Goal: Navigation & Orientation: Find specific page/section

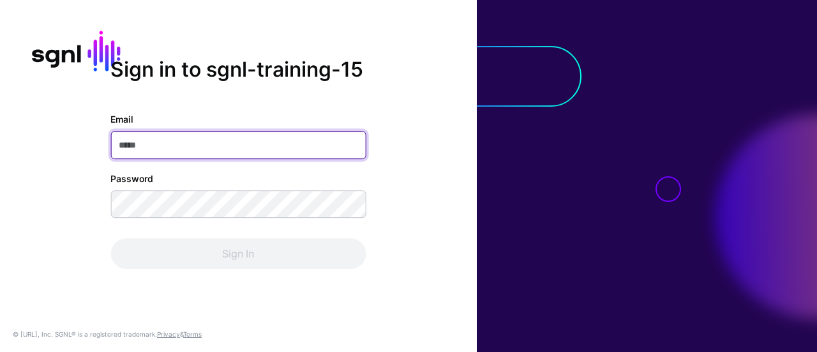
click at [211, 153] on input "Email" at bounding box center [237, 145] width 255 height 28
paste input "**********"
type input "**********"
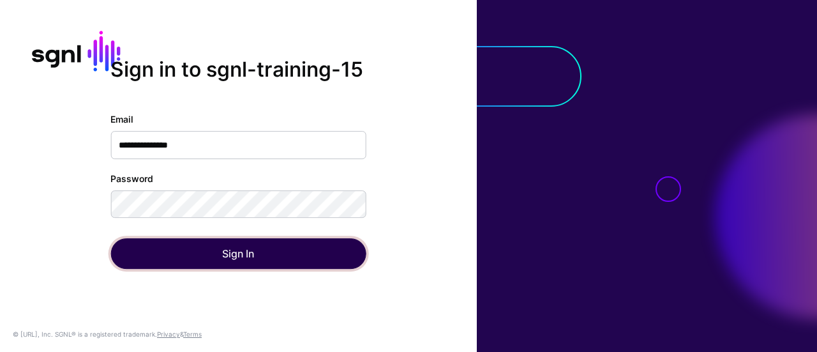
click at [291, 255] on button "Sign In" at bounding box center [237, 253] width 255 height 31
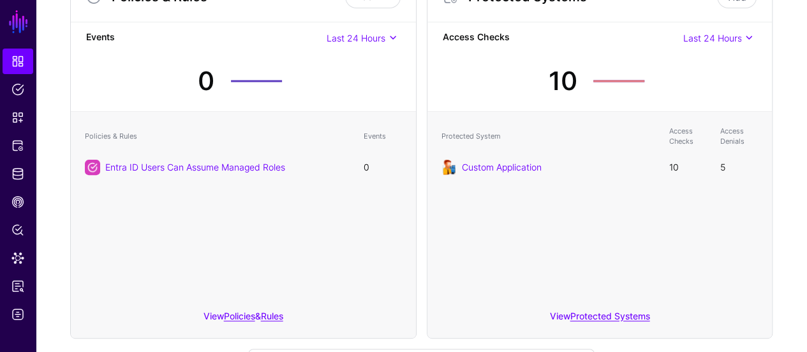
scroll to position [38, 0]
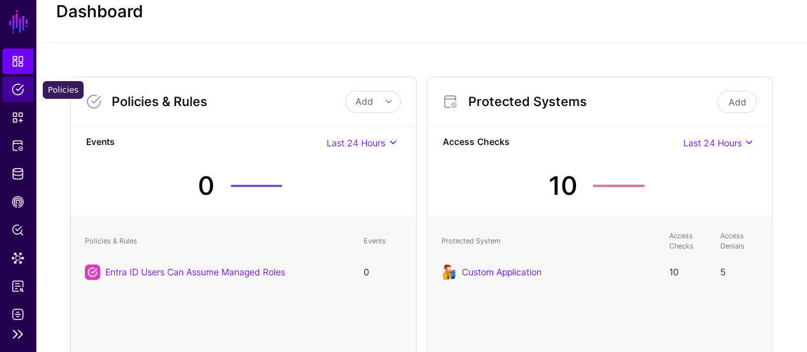
click at [17, 89] on span "Policies" at bounding box center [17, 89] width 13 height 13
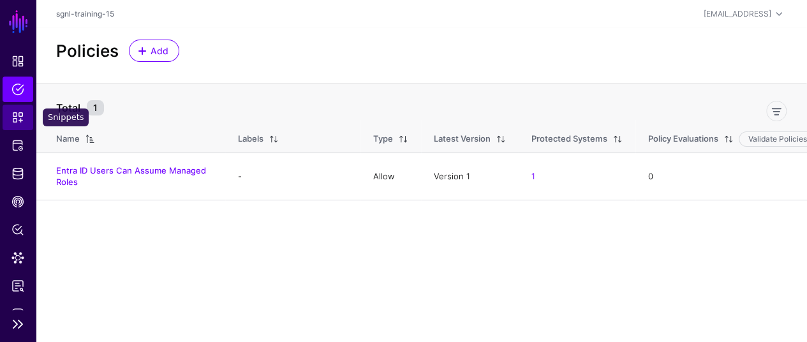
click at [17, 122] on span "Snippets" at bounding box center [17, 117] width 13 height 13
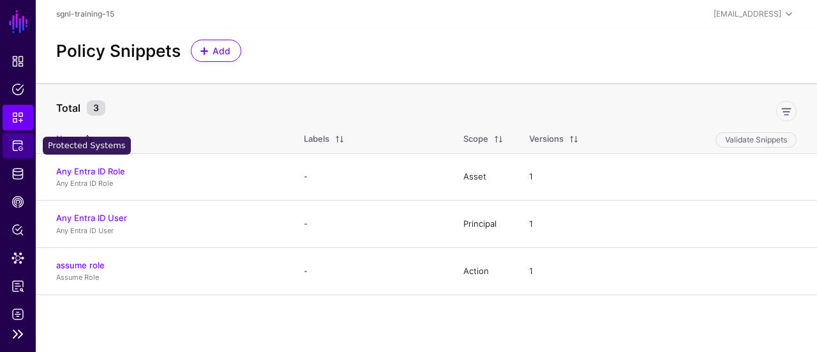
click at [17, 150] on span "Protected Systems" at bounding box center [17, 145] width 13 height 13
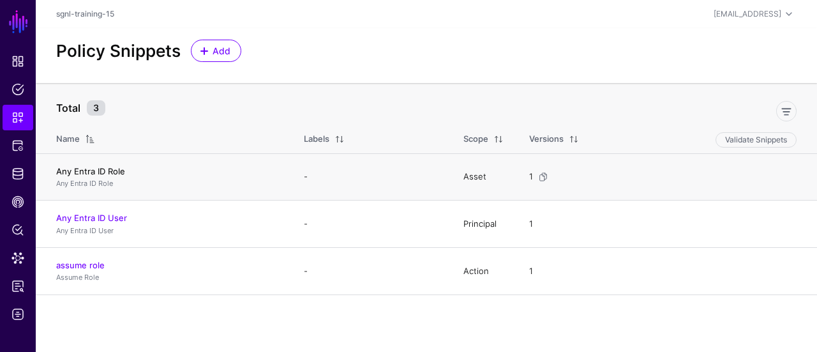
click at [107, 174] on link "Any Entra ID Role" at bounding box center [90, 171] width 69 height 10
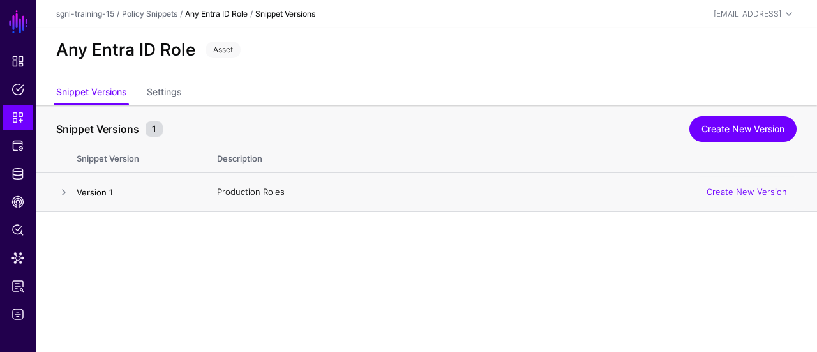
click at [94, 187] on link "Version 1" at bounding box center [95, 192] width 36 height 10
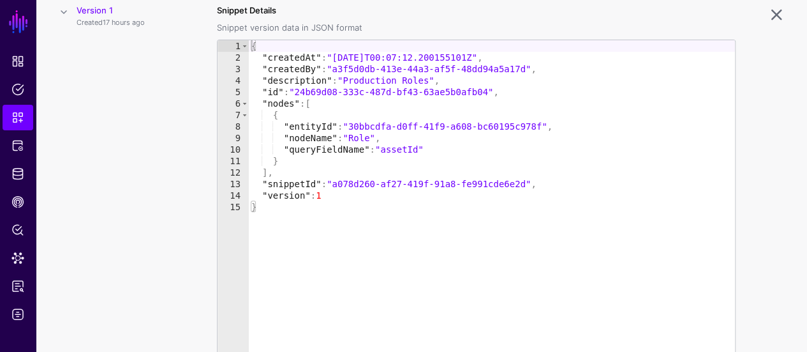
scroll to position [176, 0]
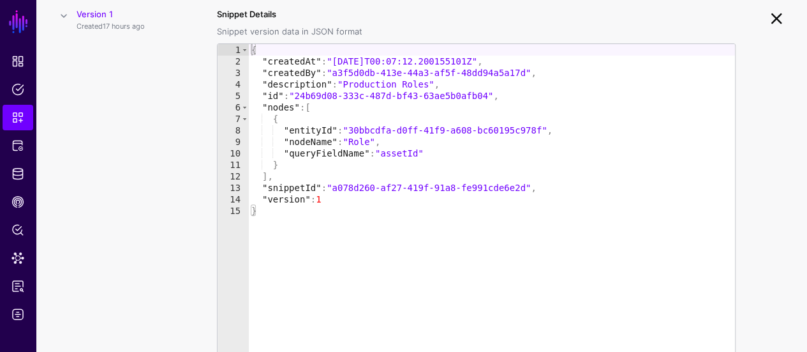
click at [773, 24] on link at bounding box center [776, 18] width 20 height 20
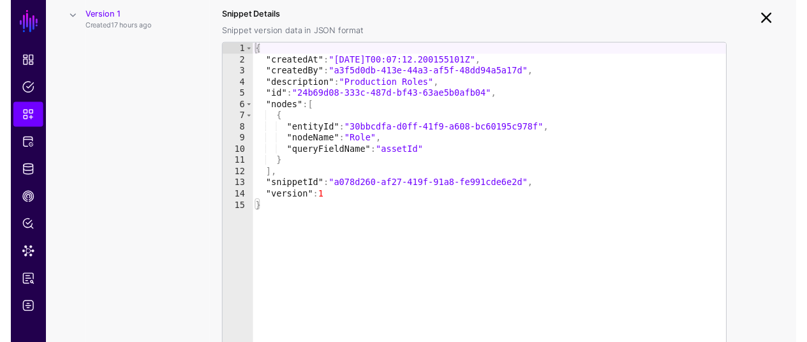
scroll to position [0, 0]
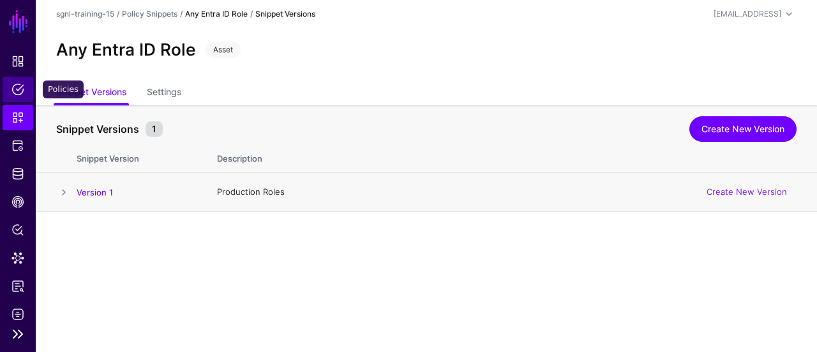
click at [19, 84] on span "Policies" at bounding box center [17, 89] width 13 height 13
